Goal: Information Seeking & Learning: Learn about a topic

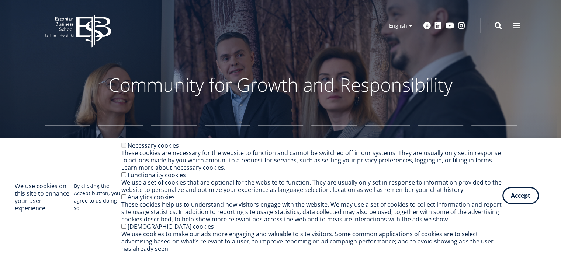
click at [527, 194] on button "Accept" at bounding box center [520, 195] width 37 height 17
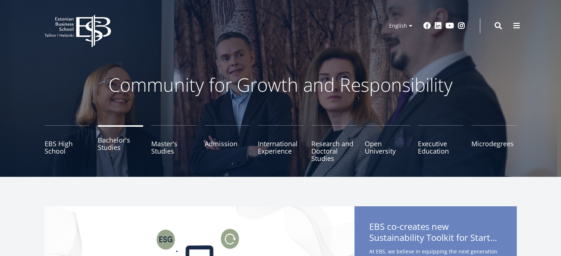
click at [106, 148] on link "Bachelor's Studies" at bounding box center [120, 143] width 45 height 37
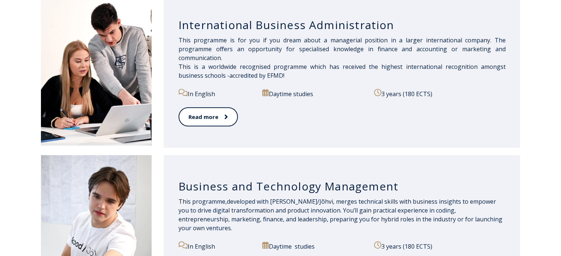
scroll to position [553, 0]
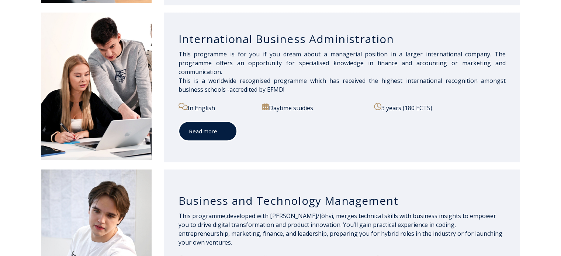
click at [215, 133] on link "Read more" at bounding box center [208, 131] width 59 height 20
